Goal: Transaction & Acquisition: Purchase product/service

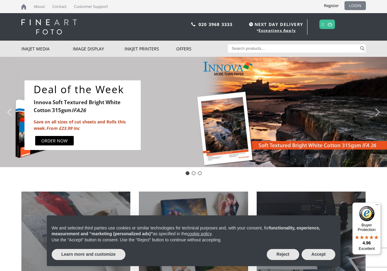
click at [353, 6] on link "LOGIN" at bounding box center [355, 5] width 21 height 9
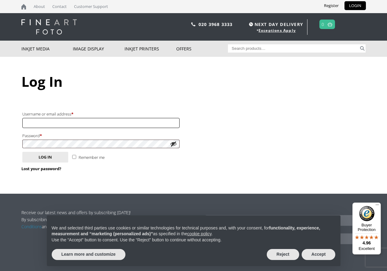
type input "info@wrightedigital.co.uk"
click at [54, 157] on button "Log in" at bounding box center [45, 157] width 46 height 11
click at [76, 155] on input "Remember me" at bounding box center [74, 157] width 4 height 4
checkbox input "true"
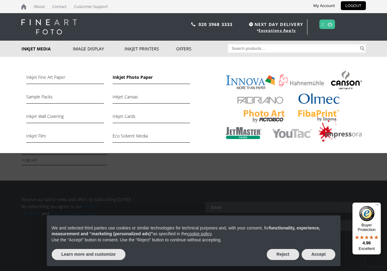
click at [136, 76] on link "Inkjet Photo Paper" at bounding box center [151, 79] width 77 height 10
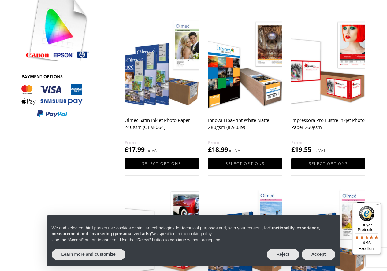
scroll to position [287, 0]
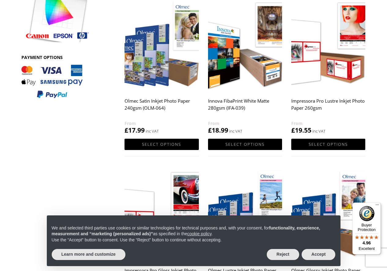
click at [148, 60] on img at bounding box center [162, 45] width 74 height 93
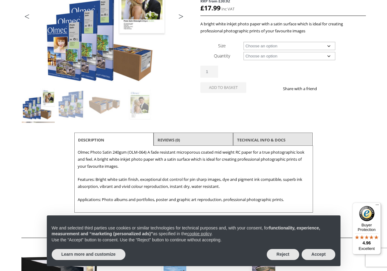
scroll to position [119, 0]
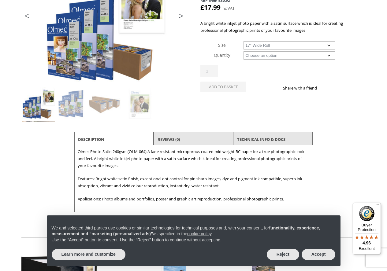
select select "17-wide-roll"
select select "30m"
select select "17-wide-roll"
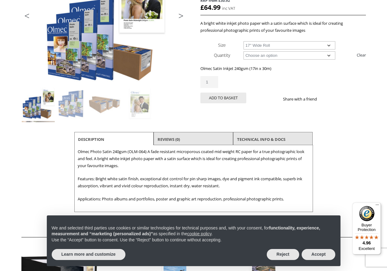
type input "2"
click at [212, 80] on input "2" at bounding box center [209, 82] width 18 height 12
click at [214, 96] on button "Add to basket" at bounding box center [223, 98] width 46 height 11
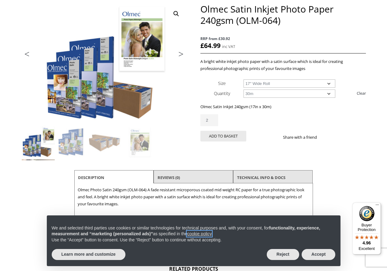
scroll to position [116, 0]
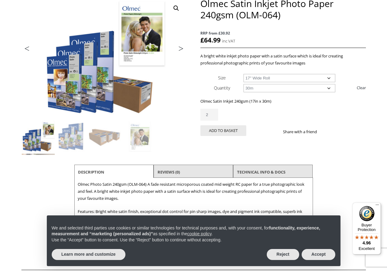
select select
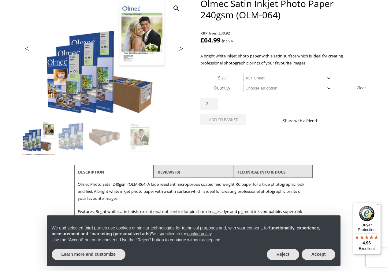
select select "a3-sheet-2"
select select "50-sheets"
select select "a3-sheet-2"
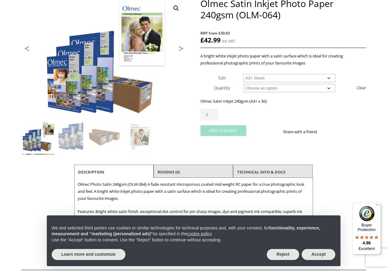
click at [235, 130] on button "Add to basket" at bounding box center [223, 130] width 46 height 11
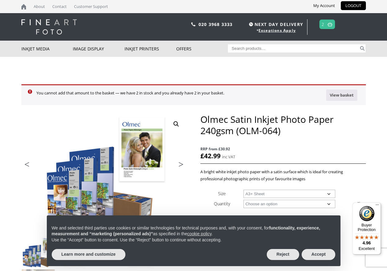
scroll to position [0, 0]
click at [327, 25] on link at bounding box center [330, 24] width 8 height 9
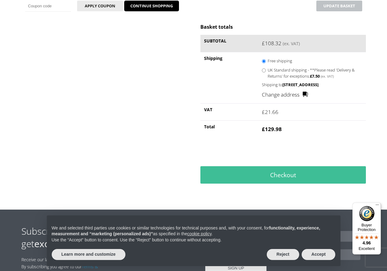
scroll to position [153, 0]
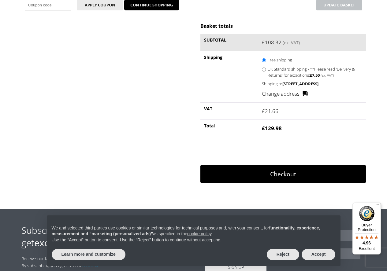
click at [319, 180] on link "Checkout" at bounding box center [282, 175] width 165 height 18
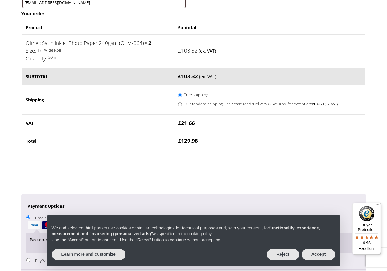
scroll to position [338, 0]
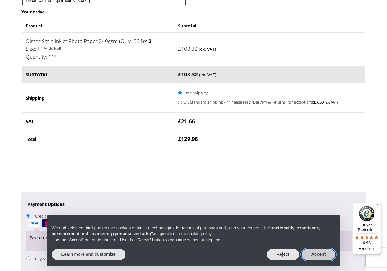
click at [319, 255] on button "Accept" at bounding box center [319, 254] width 34 height 11
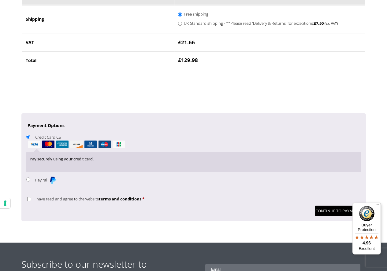
scroll to position [442, 0]
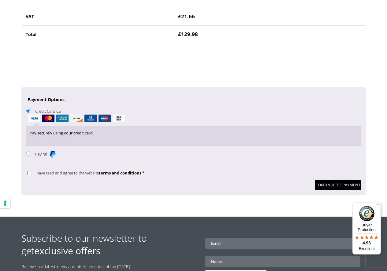
click at [98, 130] on p "Pay securely using your credit card." at bounding box center [193, 133] width 327 height 7
click at [29, 171] on input "I have read and agree to the website terms and conditions *" at bounding box center [29, 173] width 4 height 4
checkbox input "true"
click at [337, 180] on button "Continue to Payment" at bounding box center [338, 185] width 46 height 11
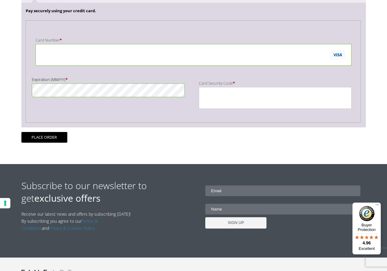
scroll to position [147, 0]
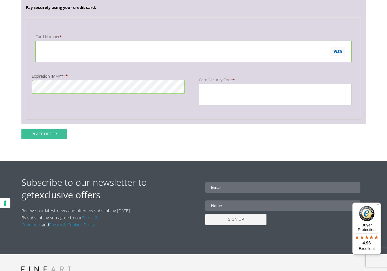
click at [49, 134] on button "Place order" at bounding box center [44, 134] width 46 height 11
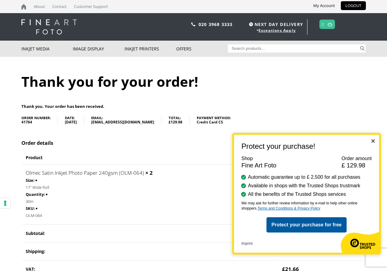
click at [374, 141] on img "Close" at bounding box center [372, 141] width 3 height 3
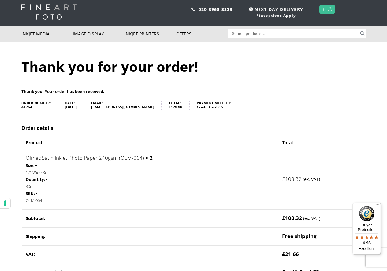
scroll to position [14, 0]
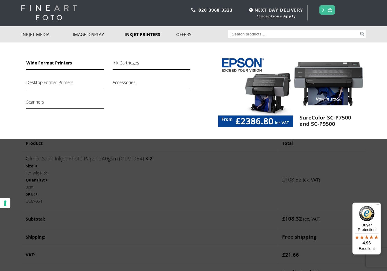
click at [54, 65] on link "Wide Format Printers" at bounding box center [64, 64] width 77 height 10
